Goal: Task Accomplishment & Management: Manage account settings

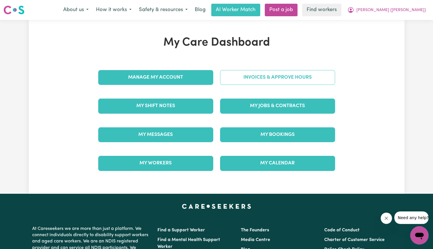
click at [272, 81] on link "Invoices & Approve Hours" at bounding box center [277, 77] width 115 height 15
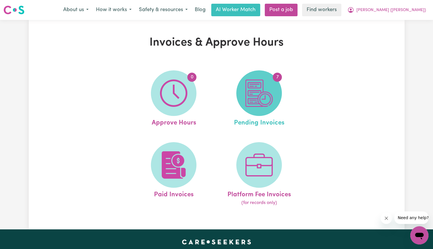
click at [271, 81] on img at bounding box center [258, 92] width 27 height 27
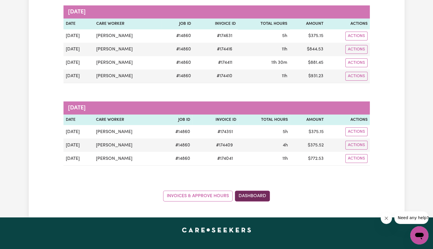
scroll to position [85, 0]
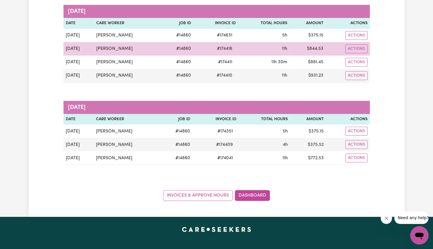
click at [220, 48] on span "# 174416" at bounding box center [224, 48] width 22 height 7
copy span "174416"
click at [216, 50] on span "# 174416" at bounding box center [224, 48] width 22 height 7
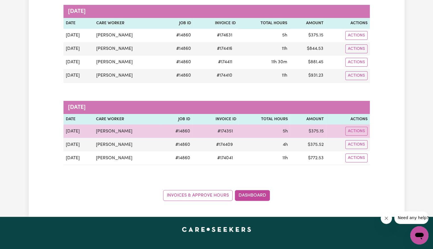
click at [225, 131] on span "# 174351" at bounding box center [225, 131] width 22 height 7
click at [220, 130] on span "# 174351" at bounding box center [225, 131] width 22 height 7
click at [356, 128] on button "Actions" at bounding box center [356, 131] width 22 height 9
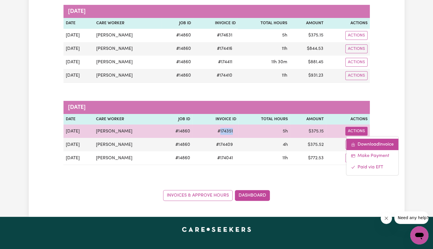
click at [362, 144] on link "Download Invoice" at bounding box center [372, 143] width 52 height 11
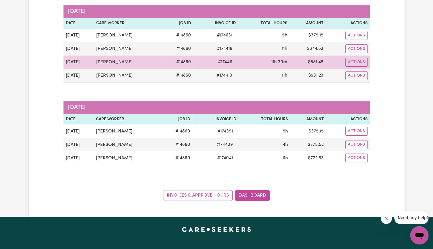
click at [220, 62] on span "# 174411" at bounding box center [224, 62] width 21 height 7
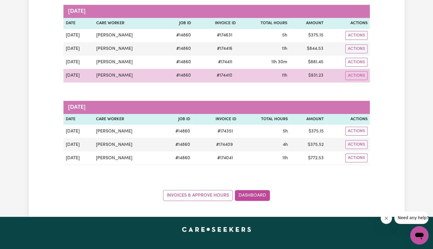
click at [222, 72] on span "# 174410" at bounding box center [224, 75] width 22 height 7
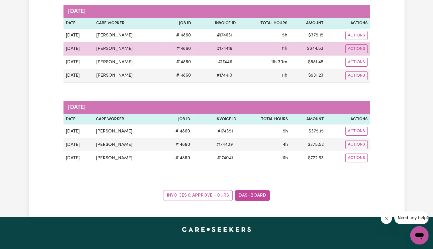
click at [221, 48] on span "# 174416" at bounding box center [224, 48] width 22 height 7
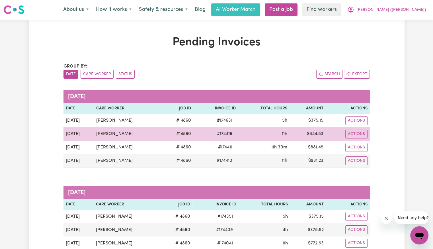
scroll to position [0, 0]
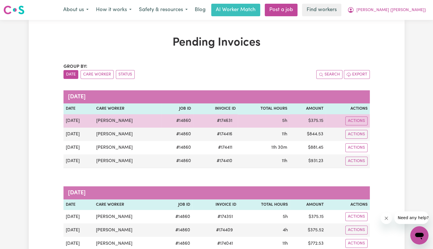
click at [218, 122] on span "# 174631" at bounding box center [224, 120] width 22 height 7
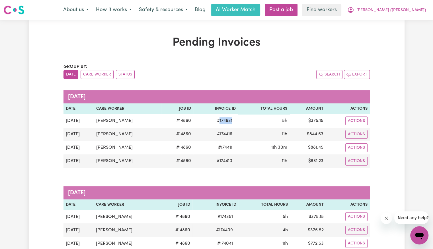
copy span "174631"
click at [405, 13] on span "[PERSON_NAME] ([PERSON_NAME])" at bounding box center [390, 10] width 69 height 6
click at [400, 29] on link "Logout" at bounding box center [406, 32] width 45 height 11
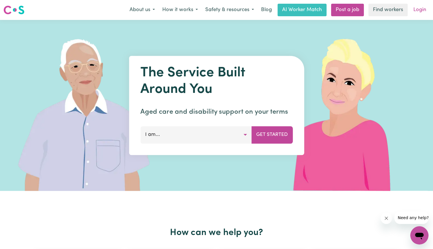
click at [414, 10] on link "Login" at bounding box center [419, 10] width 20 height 13
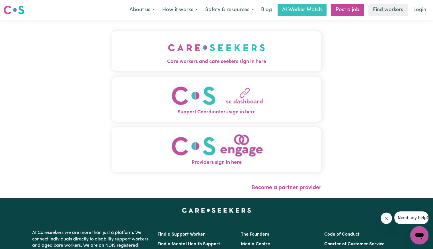
click at [200, 53] on img "Care workers and care seekers sign in here" at bounding box center [216, 47] width 97 height 21
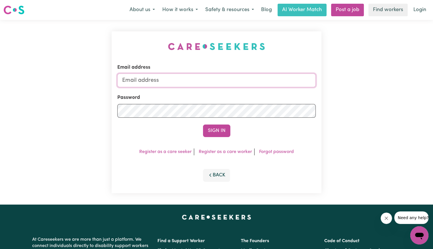
click at [195, 81] on input "Email address" at bounding box center [216, 80] width 198 height 14
drag, startPoint x: 151, startPoint y: 80, endPoint x: 411, endPoint y: 79, distance: 259.9
click at [411, 79] on div "Email address [EMAIL_ADDRESS][DOMAIN_NAME] Password Sign In Register as a care …" at bounding box center [216, 112] width 433 height 184
type input "Superuser~[EMAIL_ADDRESS][DOMAIN_NAME]"
click at [203, 124] on button "Sign In" at bounding box center [216, 130] width 27 height 13
